Goal: Task Accomplishment & Management: Complete application form

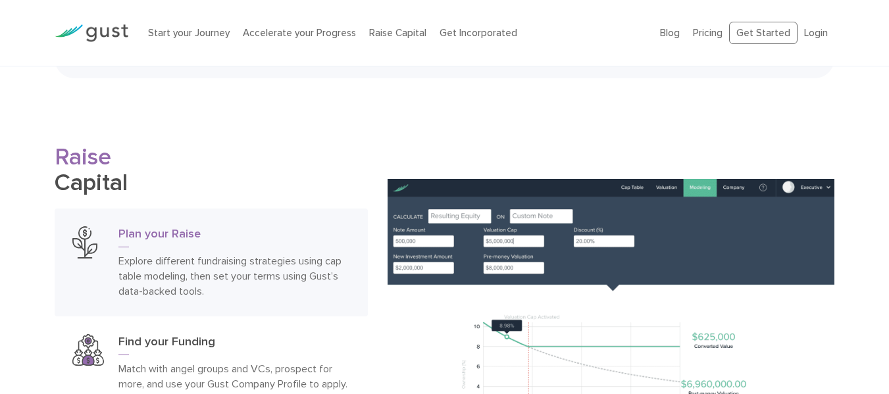
scroll to position [1817, 0]
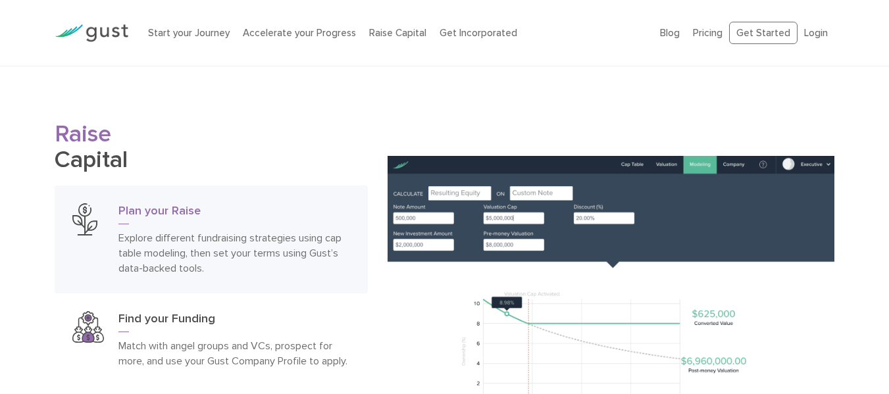
click at [479, 197] on img at bounding box center [611, 327] width 447 height 343
click at [474, 207] on img at bounding box center [611, 327] width 447 height 343
click at [479, 199] on img at bounding box center [611, 327] width 447 height 343
click at [480, 199] on img at bounding box center [611, 327] width 447 height 343
click at [485, 194] on img at bounding box center [611, 327] width 447 height 343
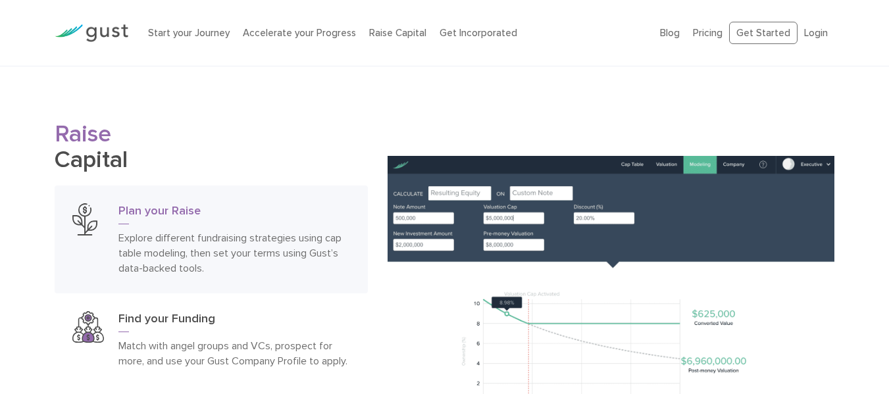
click at [463, 198] on img at bounding box center [611, 327] width 447 height 343
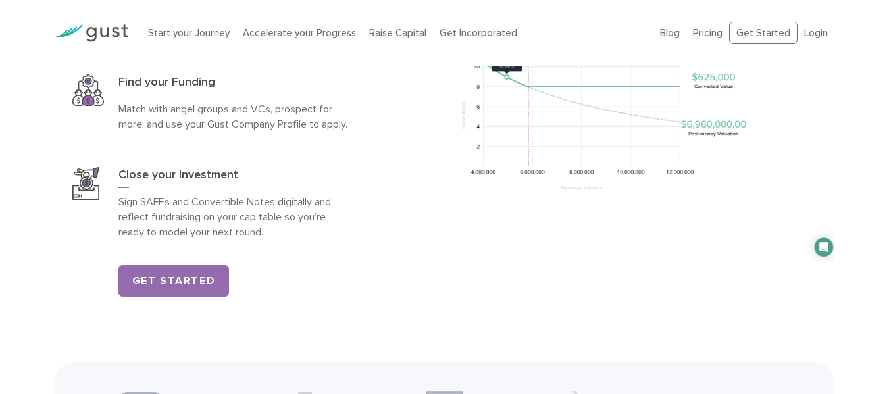
scroll to position [2099, 0]
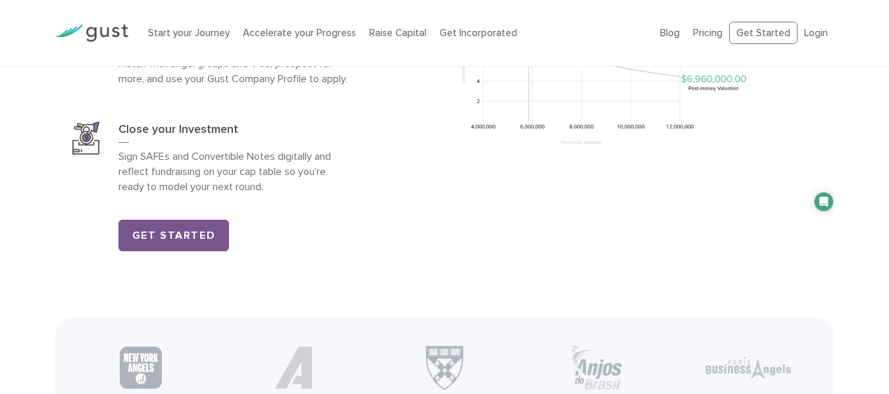
click at [164, 251] on link "Get Started" at bounding box center [173, 236] width 111 height 32
